Goal: Obtain resource: Download file/media

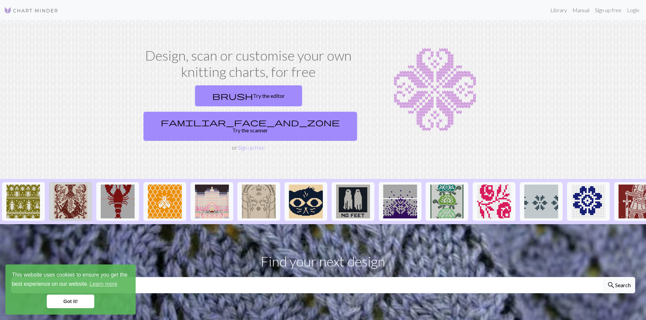
click at [76, 185] on img at bounding box center [71, 202] width 34 height 34
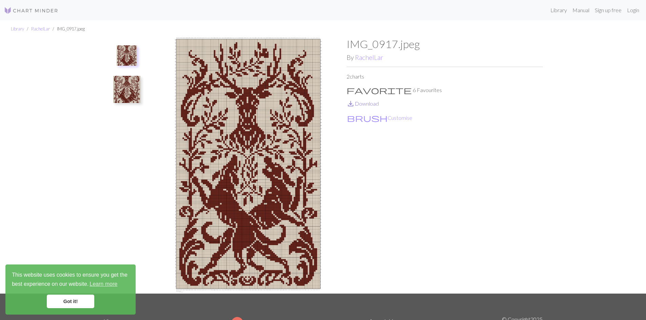
click at [373, 103] on link "save_alt Download" at bounding box center [363, 103] width 32 height 6
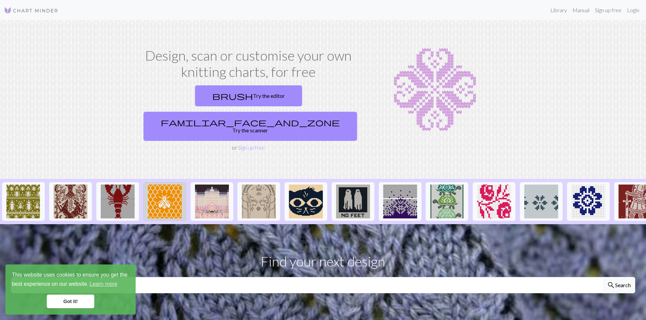
click at [157, 185] on img at bounding box center [165, 202] width 34 height 34
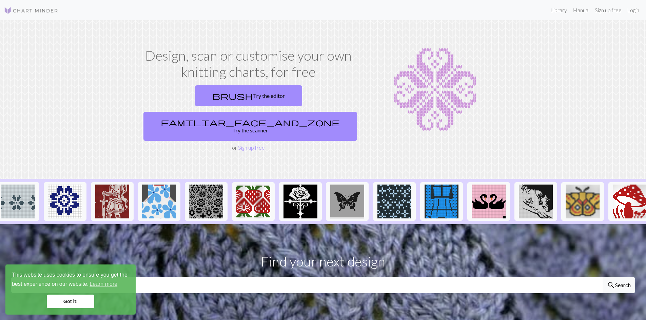
scroll to position [0, 531]
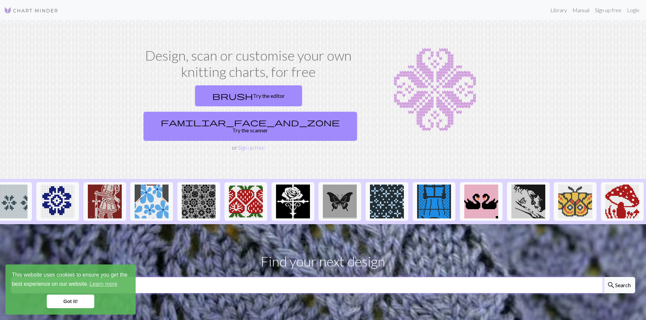
click at [464, 277] on input "text" at bounding box center [307, 285] width 592 height 16
type input "polar bear"
click at [603, 277] on button "search Search" at bounding box center [619, 285] width 33 height 16
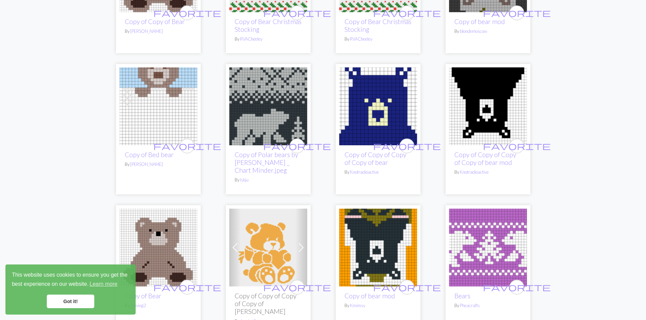
scroll to position [475, 0]
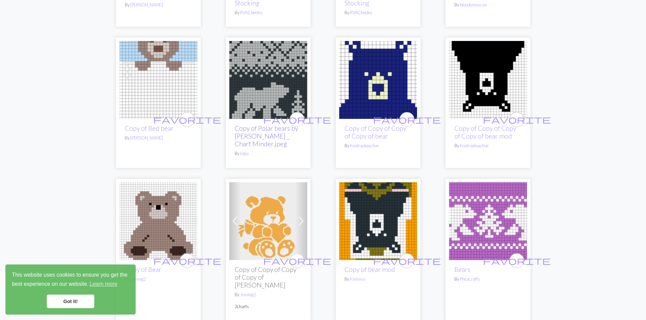
click at [258, 124] on link "Copy of Polar bears by sarah _ Chart Minder.jpeg" at bounding box center [266, 135] width 63 height 23
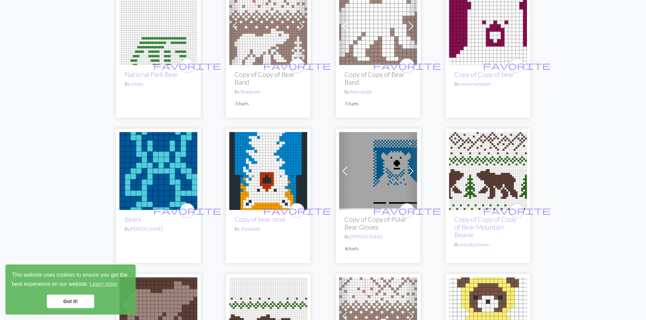
scroll to position [1085, 0]
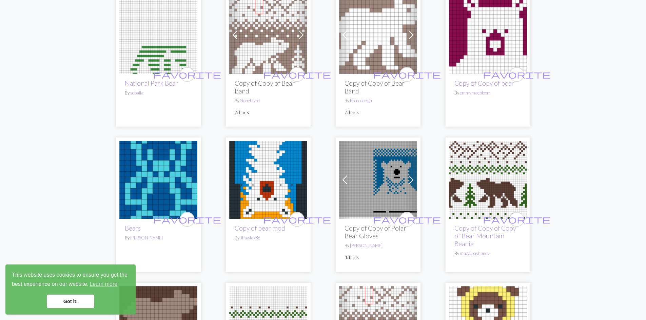
click at [474, 146] on img at bounding box center [488, 180] width 78 height 78
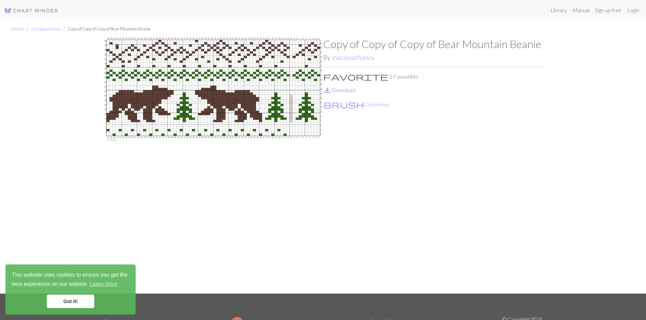
click at [342, 88] on link "save_alt Download" at bounding box center [339, 90] width 32 height 6
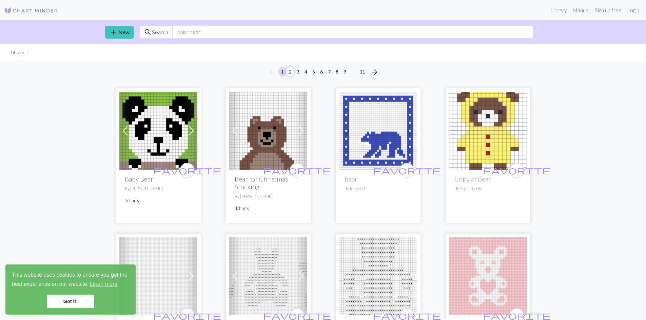
click at [290, 74] on button "2" at bounding box center [290, 72] width 8 height 10
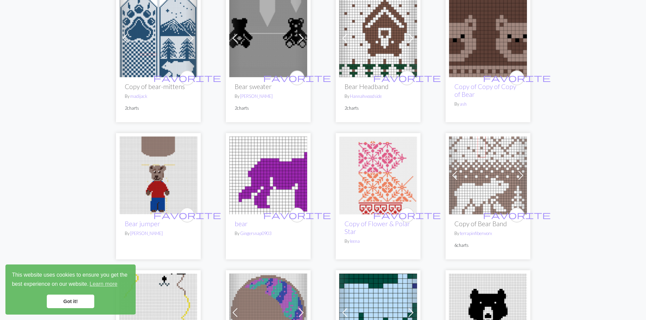
scroll to position [644, 0]
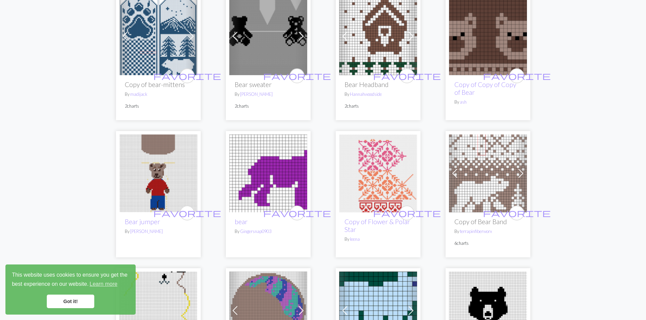
click at [372, 162] on img at bounding box center [378, 174] width 78 height 78
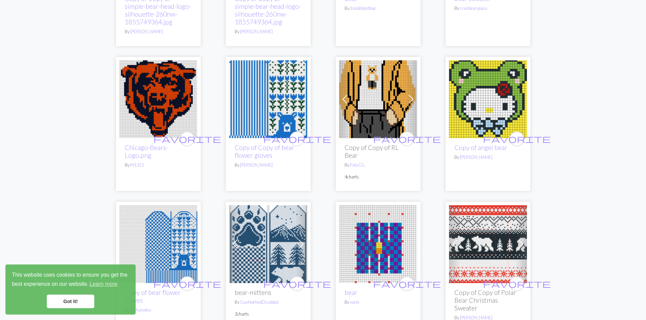
scroll to position [1424, 0]
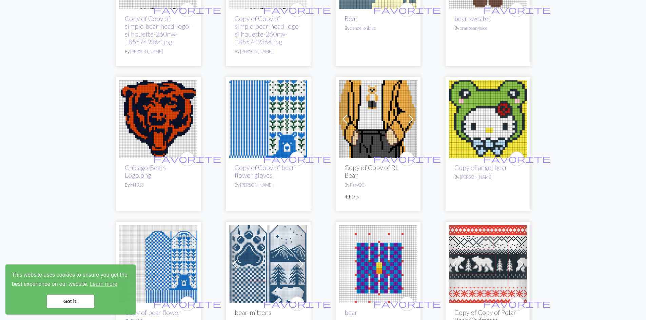
click at [270, 115] on img at bounding box center [268, 119] width 78 height 78
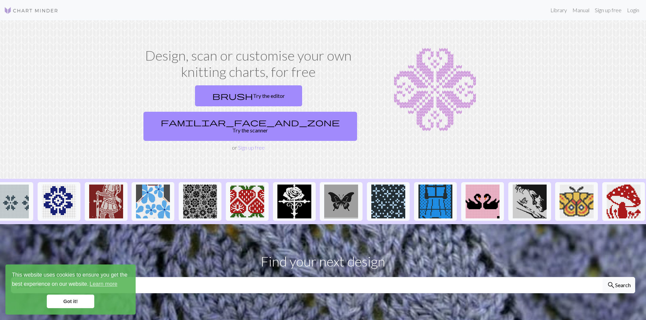
scroll to position [0, 531]
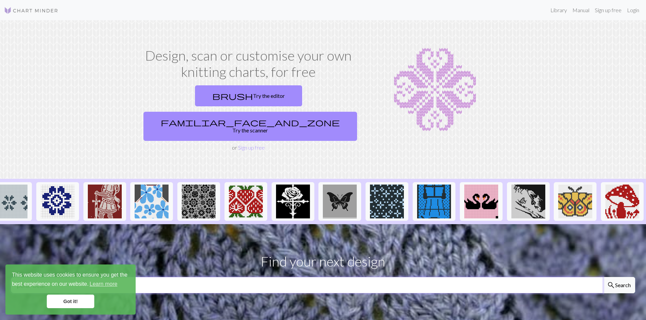
click at [429, 277] on input "polar bear" at bounding box center [307, 285] width 592 height 16
drag, startPoint x: 619, startPoint y: 187, endPoint x: 621, endPoint y: 201, distance: 14.5
click at [619, 187] on img at bounding box center [622, 202] width 34 height 34
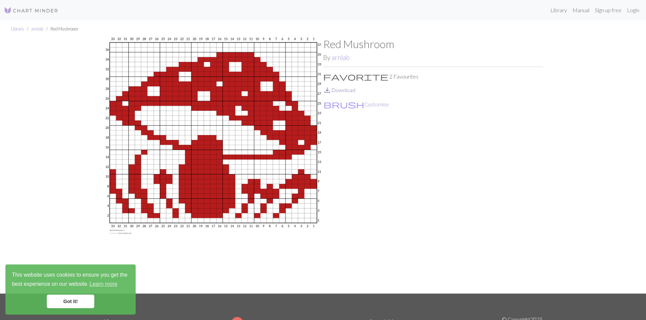
click at [338, 92] on link "save_alt Download" at bounding box center [339, 90] width 32 height 6
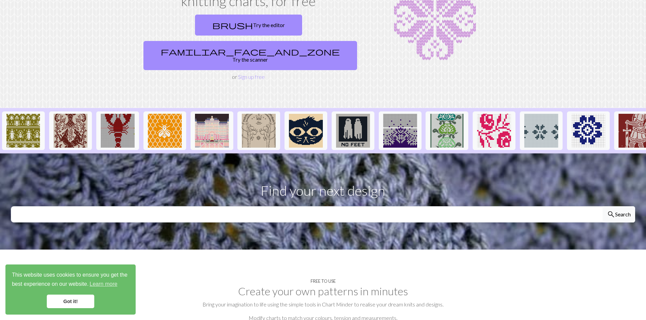
scroll to position [102, 0]
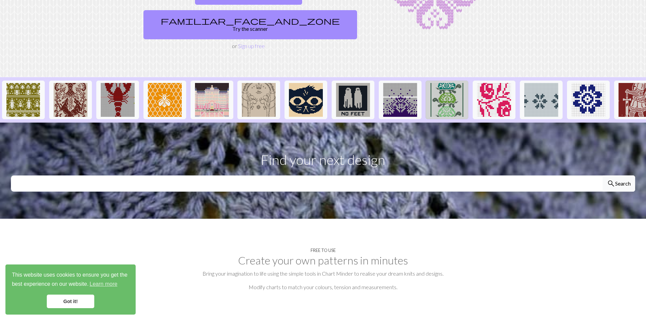
click at [442, 85] on img at bounding box center [447, 100] width 34 height 34
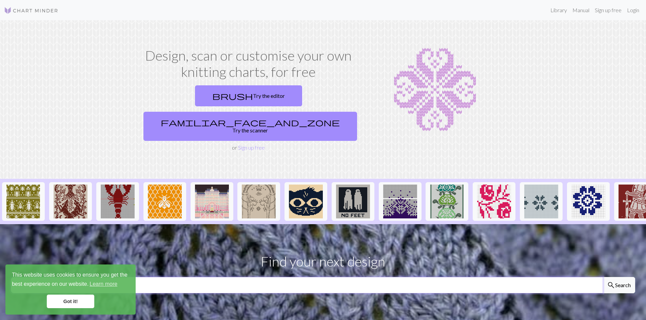
click at [277, 277] on input "text" at bounding box center [307, 285] width 592 height 16
type input "cat"
click at [603, 277] on button "search Search" at bounding box center [619, 285] width 33 height 16
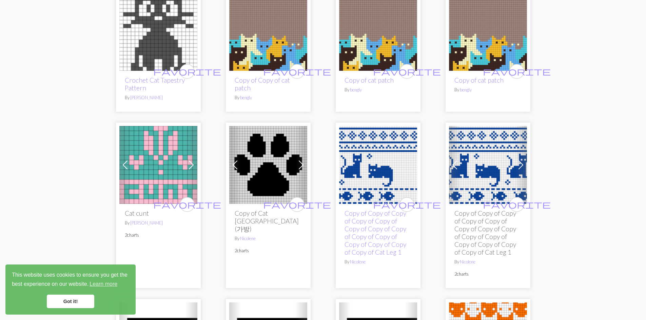
scroll to position [746, 0]
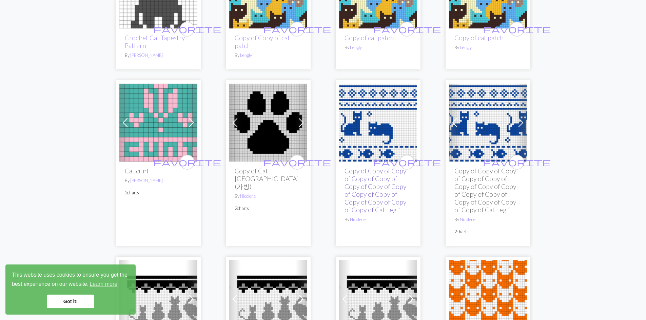
click at [365, 191] on link "Copy of Copy of Copy of Copy of Copy of Copy of Copy of Copy of Copy of Copy of…" at bounding box center [376, 190] width 62 height 47
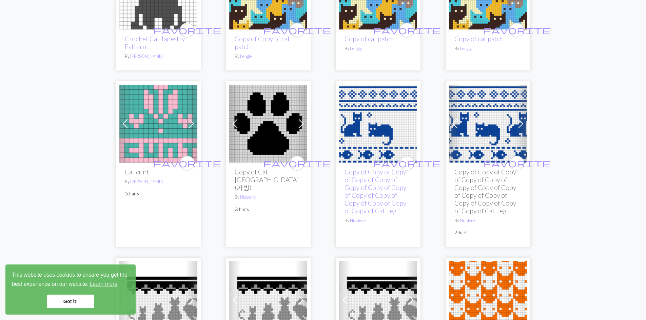
scroll to position [746, 0]
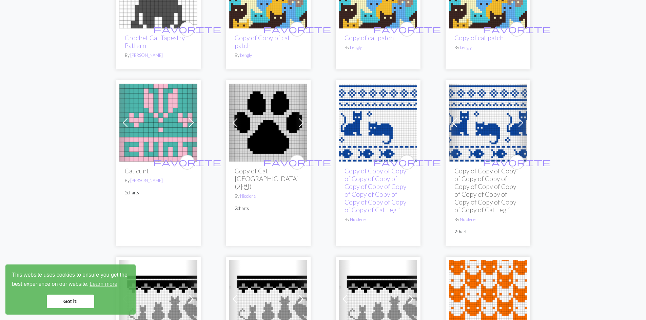
click at [491, 120] on img at bounding box center [488, 123] width 78 height 78
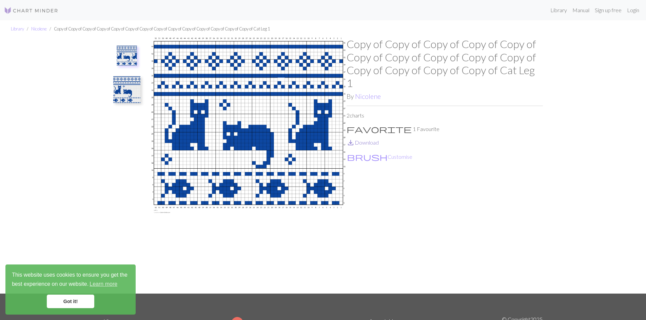
click at [372, 139] on link "save_alt Download" at bounding box center [363, 142] width 32 height 6
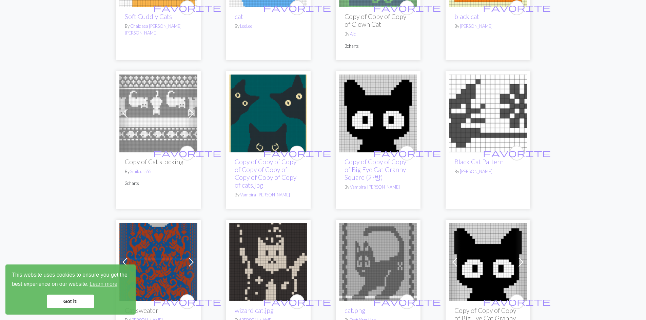
scroll to position [1255, 0]
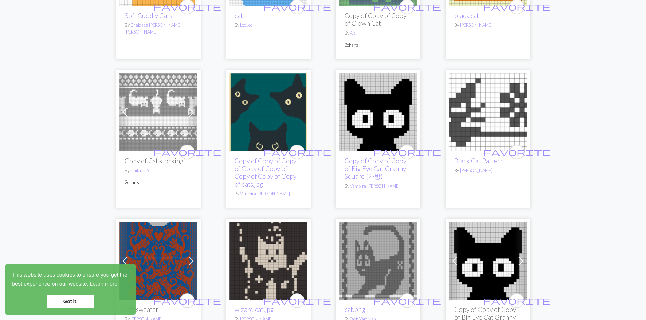
click at [151, 99] on img at bounding box center [158, 113] width 78 height 78
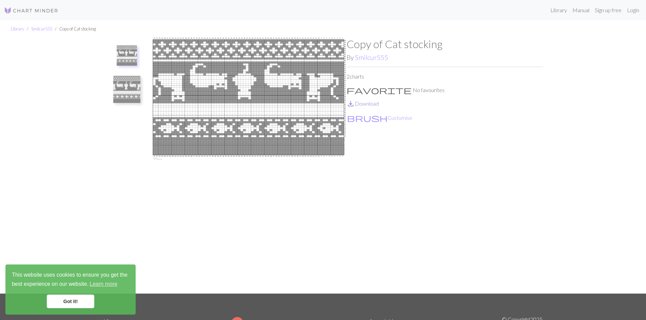
click at [363, 103] on link "save_alt Download" at bounding box center [363, 103] width 32 height 6
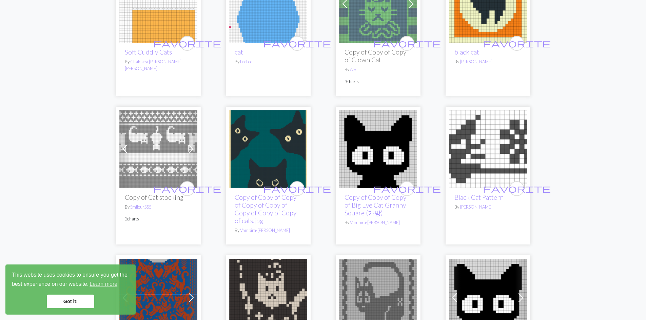
scroll to position [1255, 0]
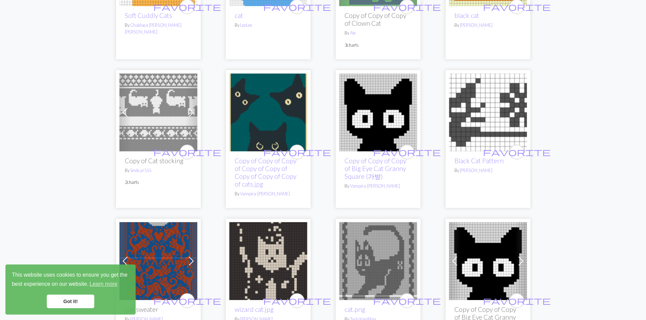
click at [381, 118] on img at bounding box center [378, 113] width 78 height 78
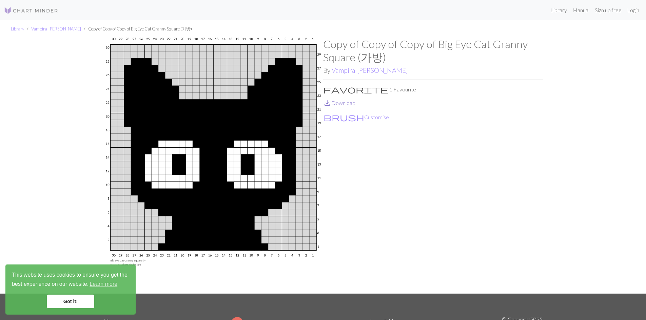
click at [349, 104] on link "save_alt Download" at bounding box center [339, 103] width 32 height 6
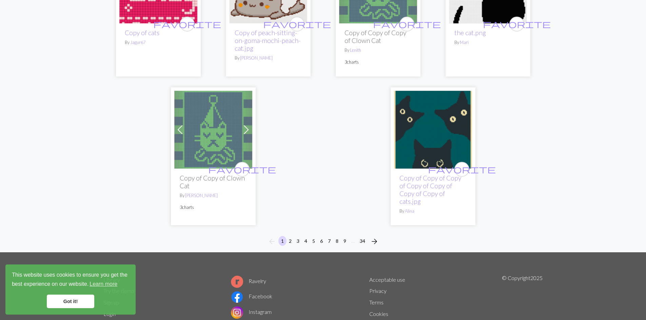
scroll to position [1865, 0]
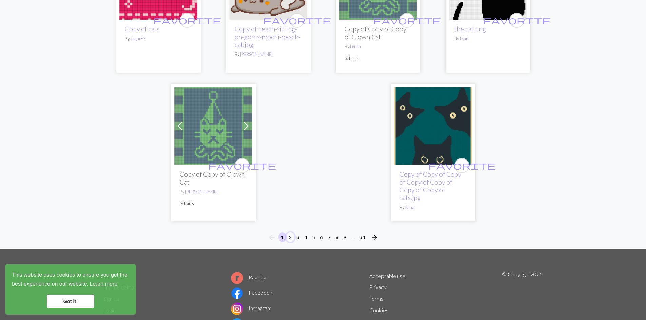
click at [291, 233] on button "2" at bounding box center [290, 238] width 8 height 10
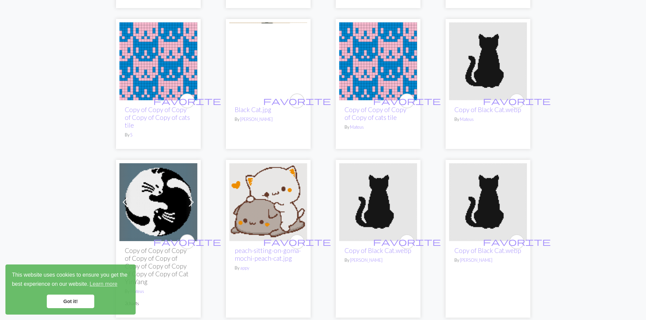
scroll to position [916, 0]
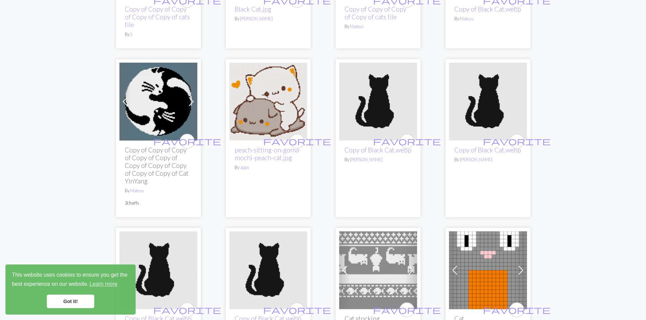
click at [155, 103] on img at bounding box center [158, 102] width 78 height 78
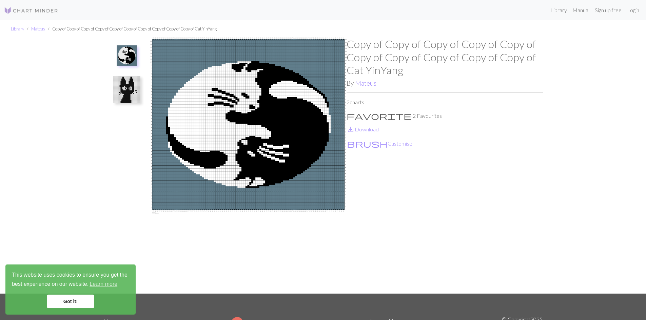
click at [363, 133] on p "save_alt Download" at bounding box center [445, 129] width 196 height 8
click at [363, 129] on link "save_alt Download" at bounding box center [363, 129] width 32 height 6
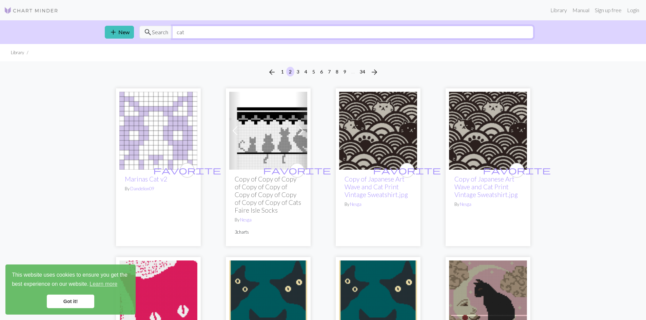
drag, startPoint x: 195, startPoint y: 29, endPoint x: 140, endPoint y: 25, distance: 55.7
click at [140, 25] on div "add New search Search cat" at bounding box center [323, 32] width 448 height 24
type input "moth"
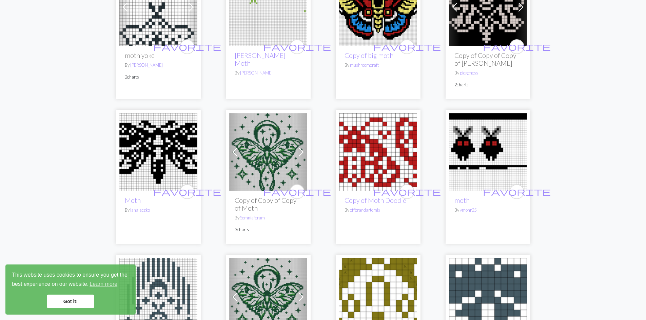
scroll to position [983, 0]
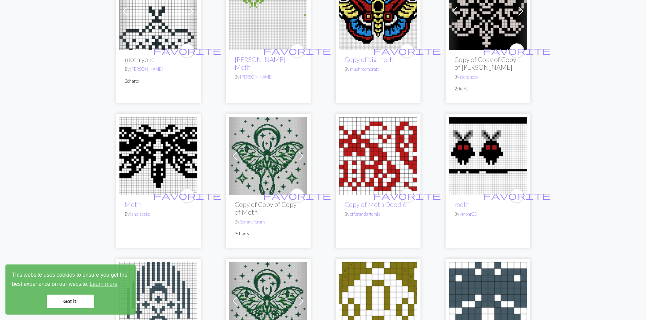
click at [500, 141] on img at bounding box center [488, 156] width 78 height 78
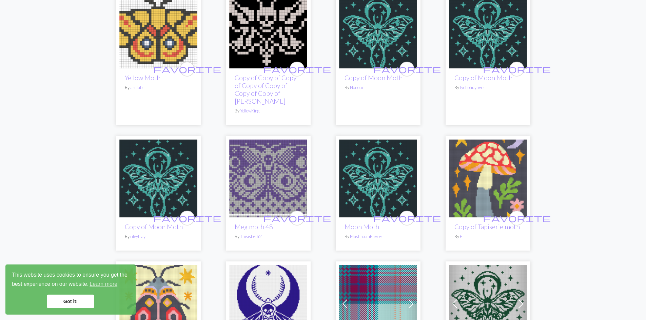
scroll to position [102, 0]
click at [375, 188] on img at bounding box center [378, 178] width 78 height 78
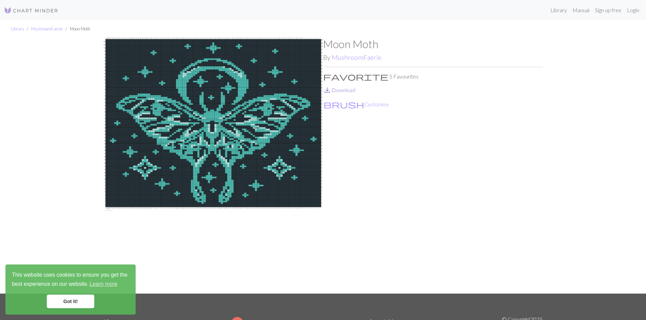
click at [340, 91] on link "save_alt Download" at bounding box center [339, 90] width 32 height 6
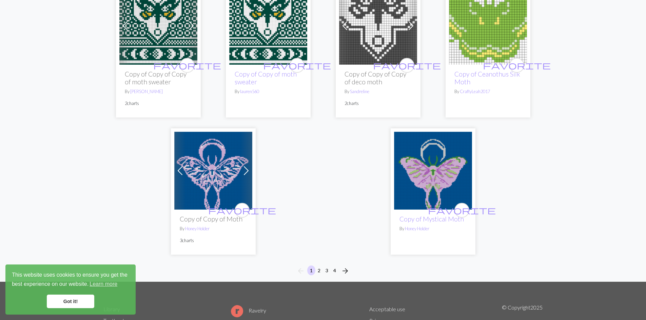
scroll to position [1696, 0]
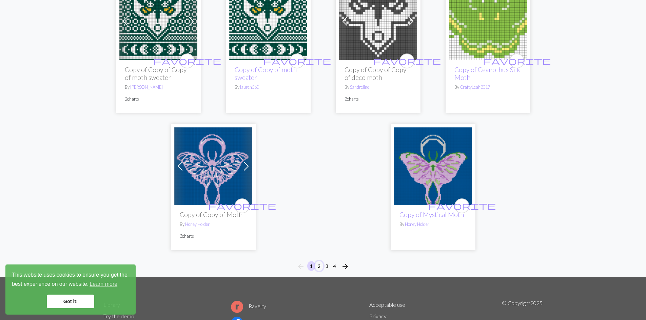
click at [320, 261] on button "2" at bounding box center [319, 266] width 8 height 10
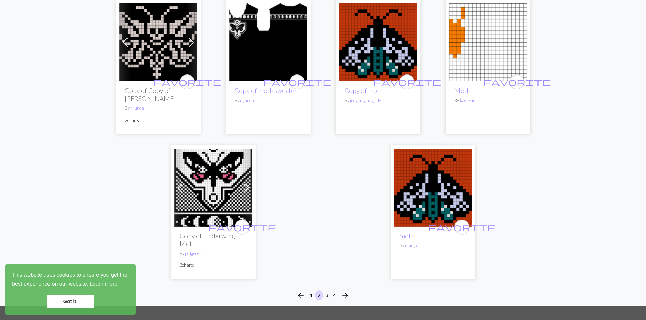
scroll to position [1734, 0]
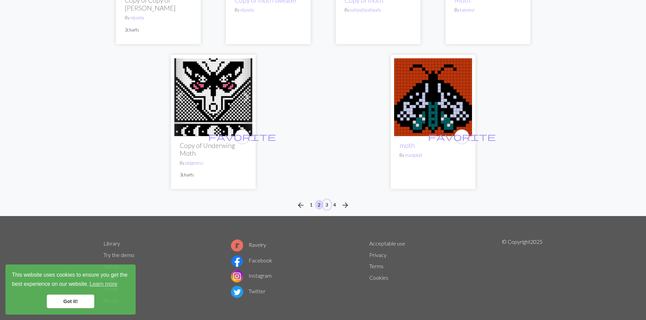
click at [326, 200] on button "3" at bounding box center [327, 205] width 8 height 10
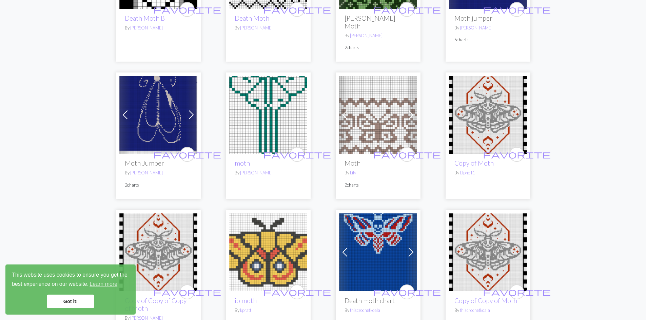
scroll to position [441, 0]
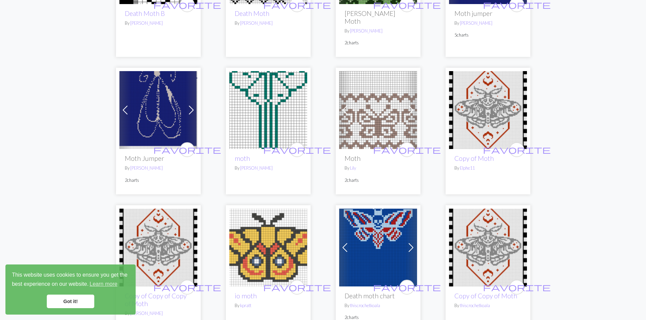
click at [476, 104] on img at bounding box center [488, 110] width 78 height 78
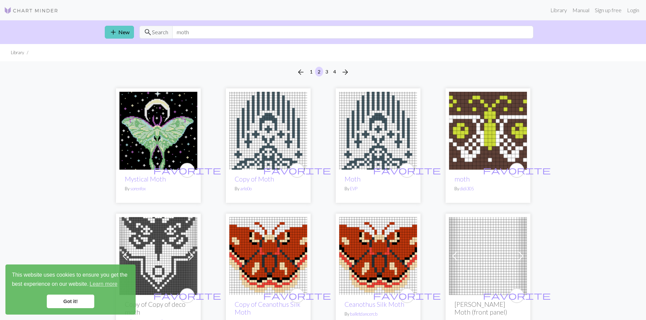
click at [115, 27] on link "add New" at bounding box center [119, 32] width 29 height 13
